Goal: Check status: Check status

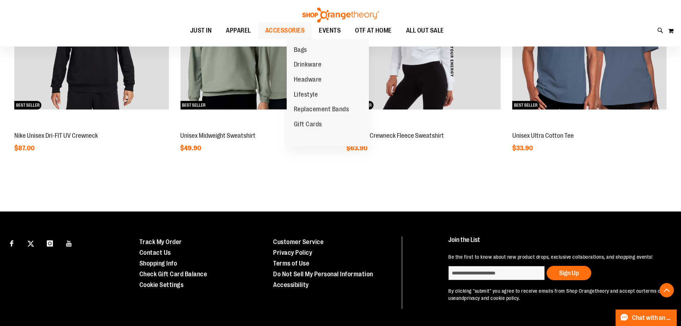
scroll to position [777, 0]
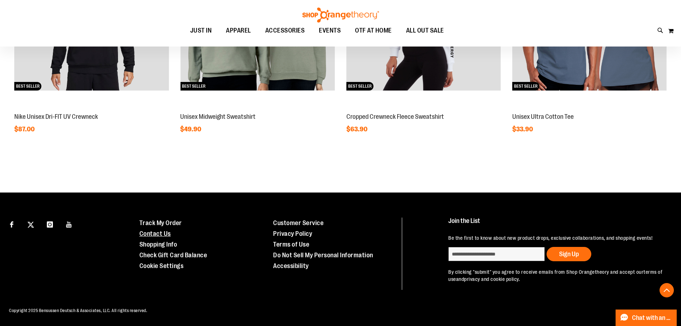
click at [143, 230] on link "Contact Us" at bounding box center [154, 233] width 31 height 7
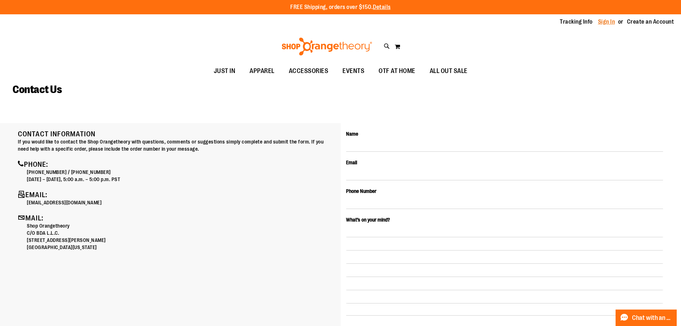
click at [598, 24] on link "Sign In" at bounding box center [606, 22] width 17 height 8
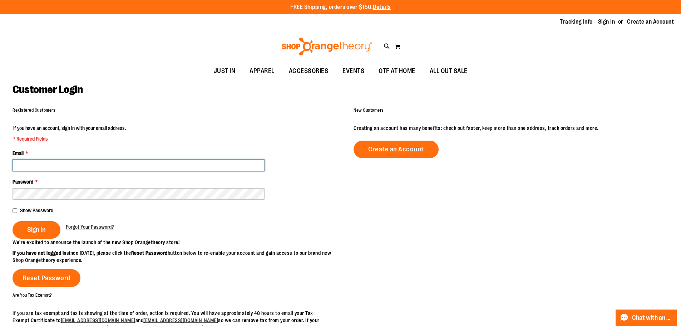
click at [80, 163] on input "Email *" at bounding box center [139, 165] width 252 height 11
click at [70, 162] on input "Email *" at bounding box center [139, 165] width 252 height 11
click at [107, 164] on input "**********" at bounding box center [139, 165] width 252 height 11
type input "**********"
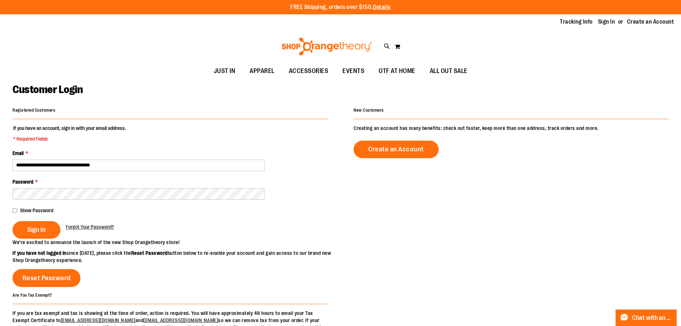
click at [63, 186] on div "Password *" at bounding box center [170, 188] width 315 height 21
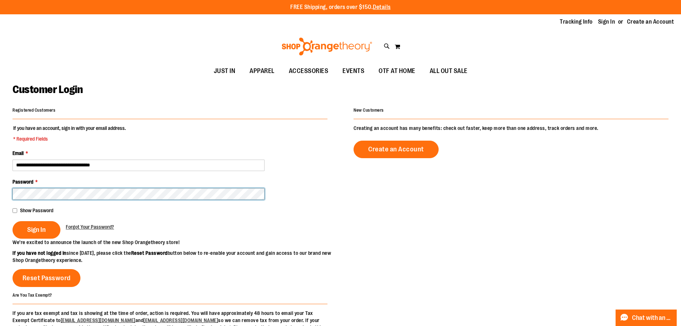
click at [13, 221] on button "Sign In" at bounding box center [37, 230] width 48 height 18
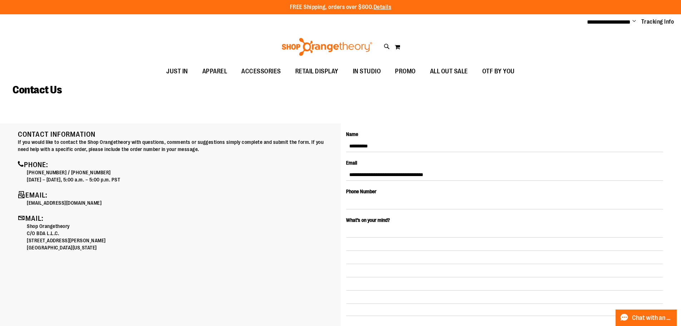
click at [633, 19] on span "Change" at bounding box center [635, 21] width 4 height 7
click at [600, 36] on link "My Account" at bounding box center [609, 35] width 63 height 14
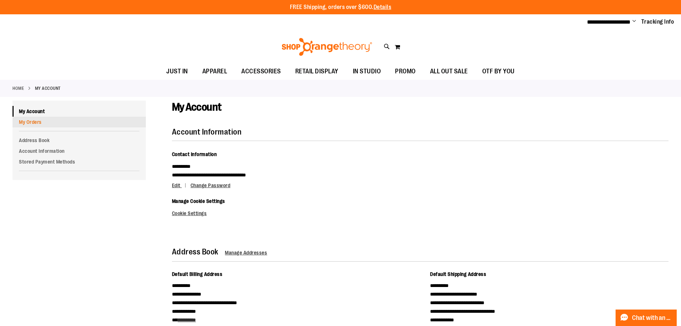
click at [30, 118] on link "My Orders" at bounding box center [79, 122] width 133 height 11
